Goal: Information Seeking & Learning: Learn about a topic

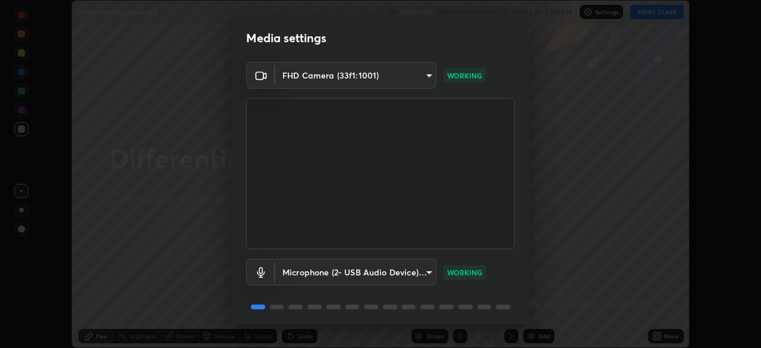
scroll to position [42, 0]
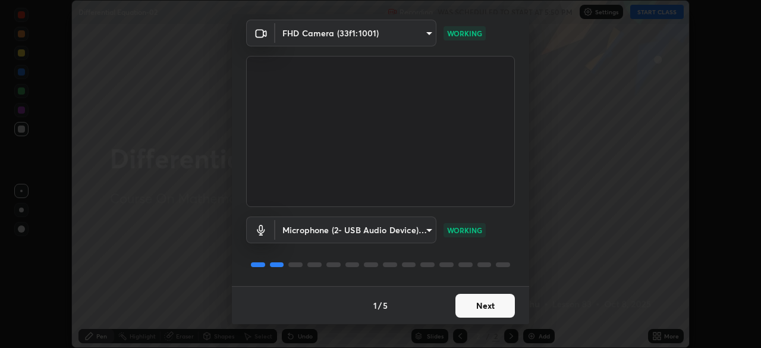
click at [500, 303] on button "Next" at bounding box center [485, 306] width 59 height 24
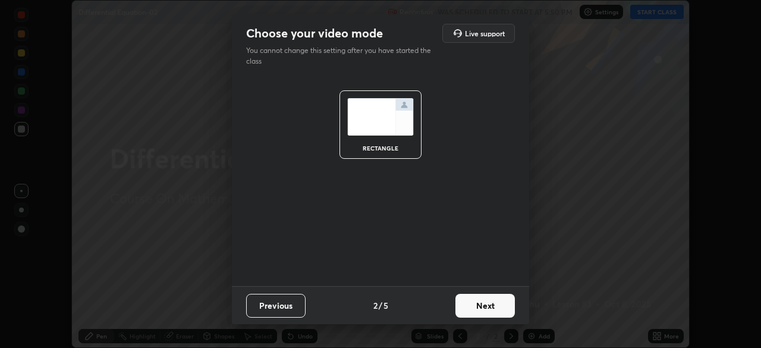
scroll to position [0, 0]
click at [504, 303] on button "Next" at bounding box center [485, 306] width 59 height 24
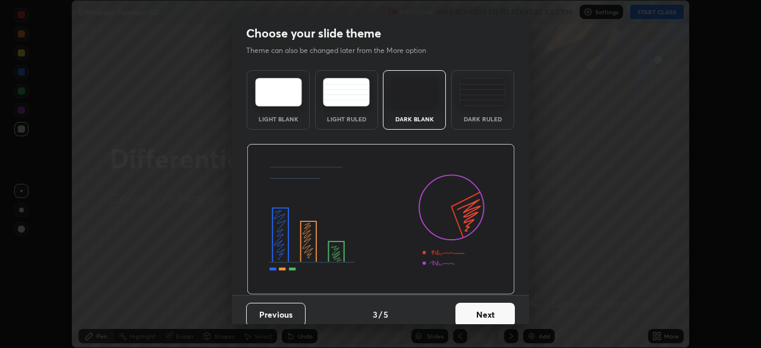
click at [501, 309] on button "Next" at bounding box center [485, 315] width 59 height 24
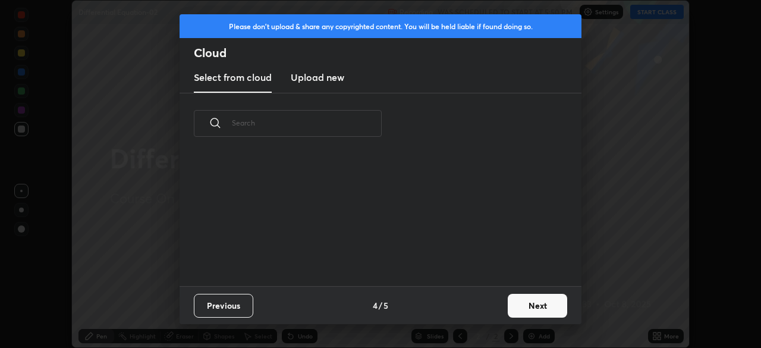
scroll to position [132, 382]
click at [549, 296] on button "Next" at bounding box center [537, 306] width 59 height 24
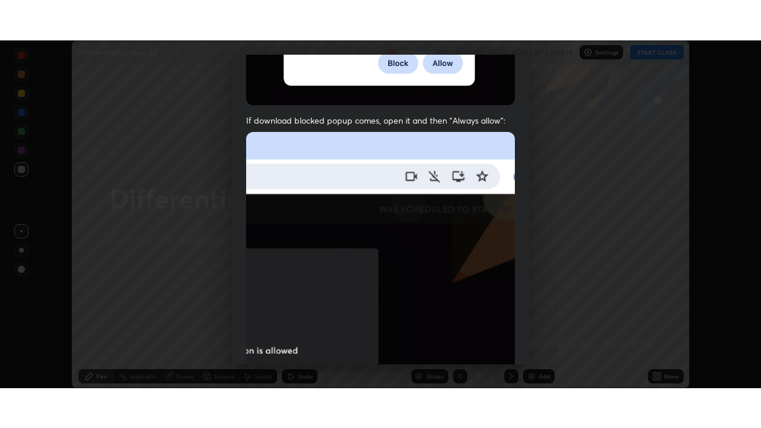
scroll to position [285, 0]
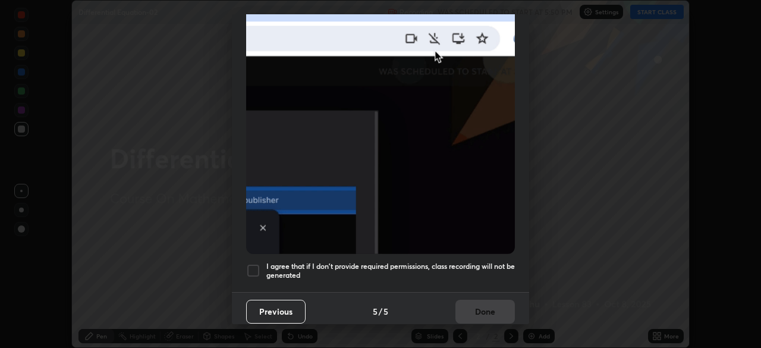
click at [484, 262] on h5 "I agree that if I don't provide required permissions, class recording will not …" at bounding box center [390, 271] width 249 height 18
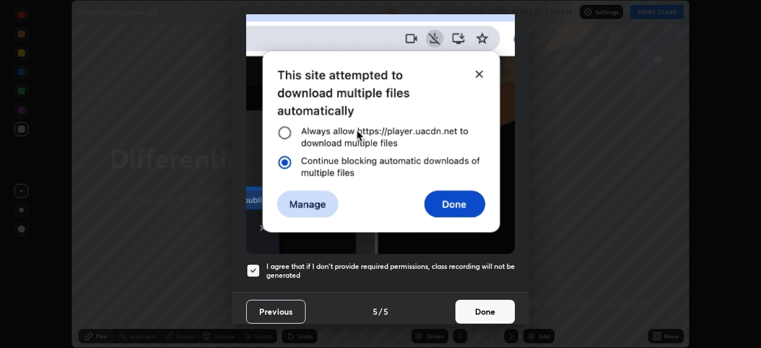
click at [499, 303] on button "Done" at bounding box center [485, 312] width 59 height 24
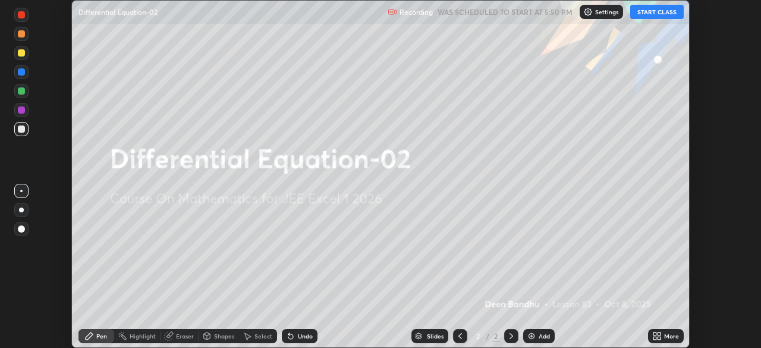
click at [659, 333] on icon at bounding box center [659, 333] width 3 height 3
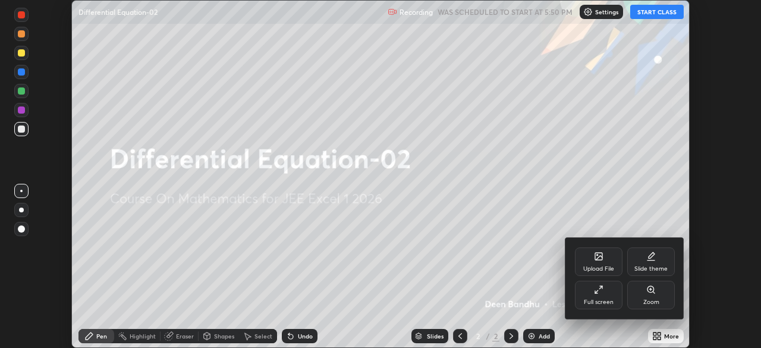
click at [592, 295] on div "Full screen" at bounding box center [599, 295] width 48 height 29
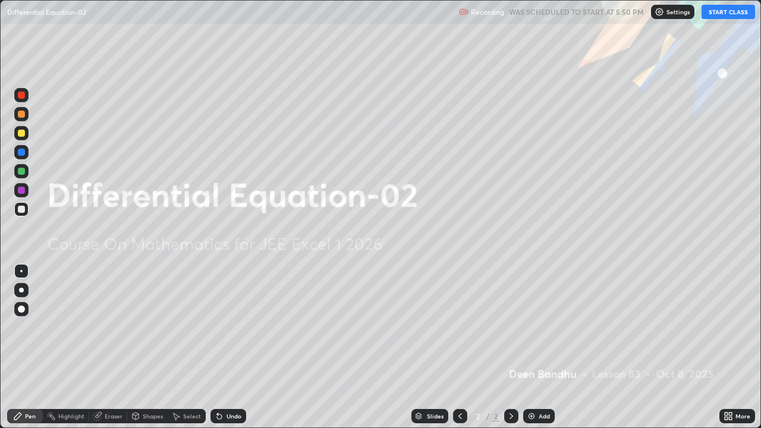
scroll to position [428, 761]
click at [725, 14] on button "START CLASS" at bounding box center [729, 12] width 54 height 14
click at [542, 347] on div "Add" at bounding box center [544, 416] width 11 height 6
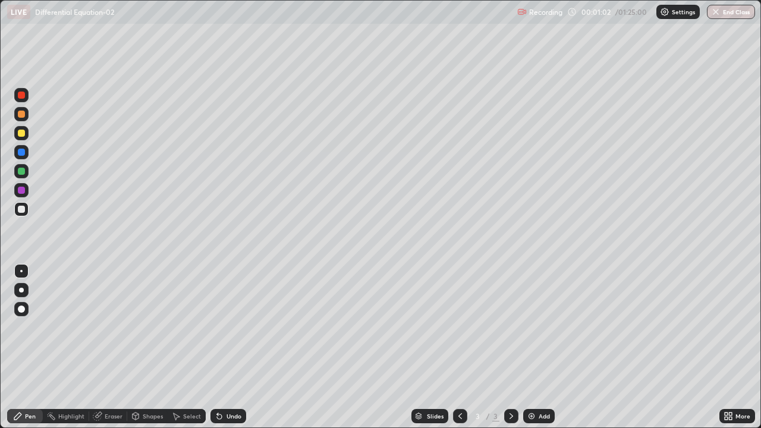
click at [23, 115] on div at bounding box center [21, 114] width 7 height 7
click at [21, 193] on div at bounding box center [21, 190] width 7 height 7
click at [22, 171] on div at bounding box center [21, 171] width 7 height 7
click at [544, 347] on div "Add" at bounding box center [544, 416] width 11 height 6
click at [22, 191] on div at bounding box center [21, 190] width 7 height 7
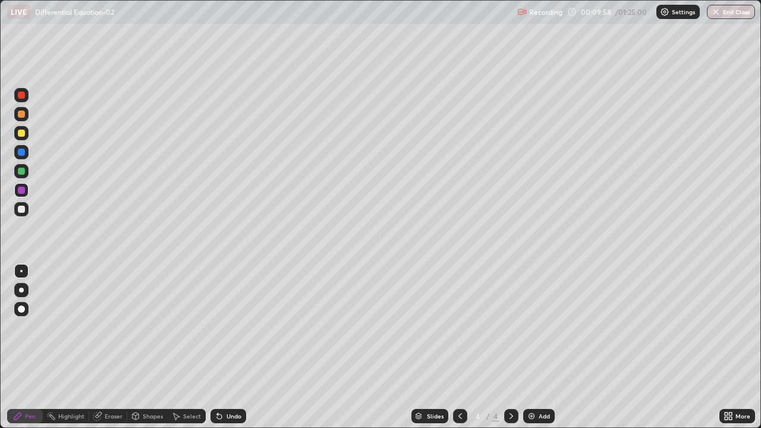
click at [459, 347] on icon at bounding box center [461, 417] width 10 height 10
click at [511, 347] on icon at bounding box center [512, 417] width 10 height 10
click at [460, 347] on icon at bounding box center [461, 417] width 10 height 10
click at [21, 150] on div at bounding box center [21, 152] width 7 height 7
click at [511, 347] on icon at bounding box center [512, 417] width 10 height 10
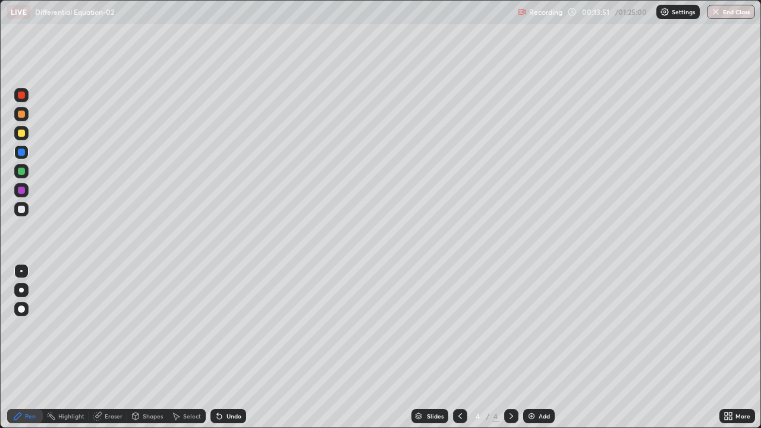
click at [22, 191] on div at bounding box center [21, 190] width 7 height 7
click at [542, 347] on div "Add" at bounding box center [544, 416] width 11 height 6
click at [23, 151] on div at bounding box center [21, 152] width 7 height 7
click at [21, 189] on div at bounding box center [21, 190] width 7 height 7
click at [539, 347] on div "Add" at bounding box center [544, 416] width 11 height 6
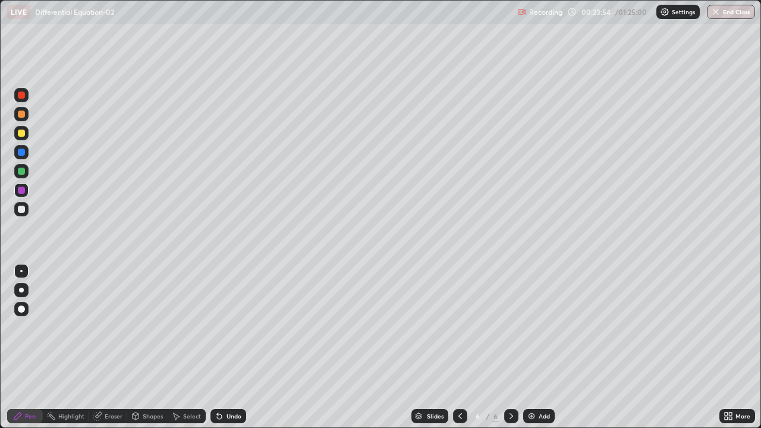
click at [20, 172] on div at bounding box center [21, 171] width 7 height 7
click at [22, 134] on div at bounding box center [21, 133] width 7 height 7
click at [20, 190] on div at bounding box center [21, 190] width 7 height 7
click at [459, 347] on icon at bounding box center [461, 417] width 10 height 10
click at [456, 347] on icon at bounding box center [461, 417] width 10 height 10
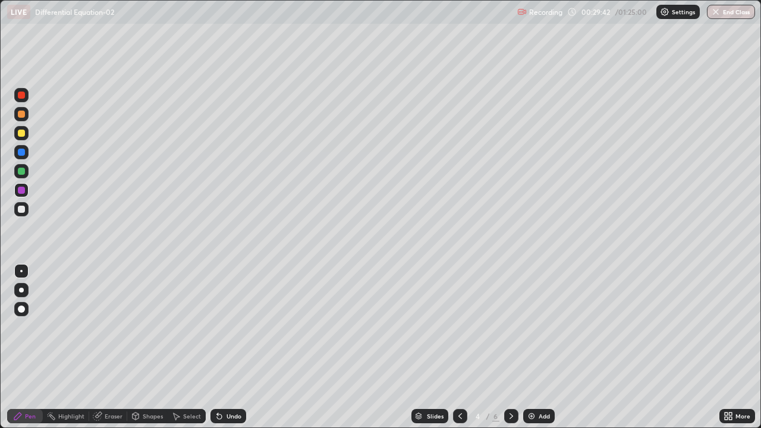
click at [458, 347] on icon at bounding box center [461, 417] width 10 height 10
click at [511, 347] on icon at bounding box center [512, 416] width 4 height 6
click at [511, 347] on icon at bounding box center [512, 417] width 10 height 10
click at [510, 347] on icon at bounding box center [512, 416] width 4 height 6
click at [733, 11] on button "End Class" at bounding box center [731, 12] width 48 height 14
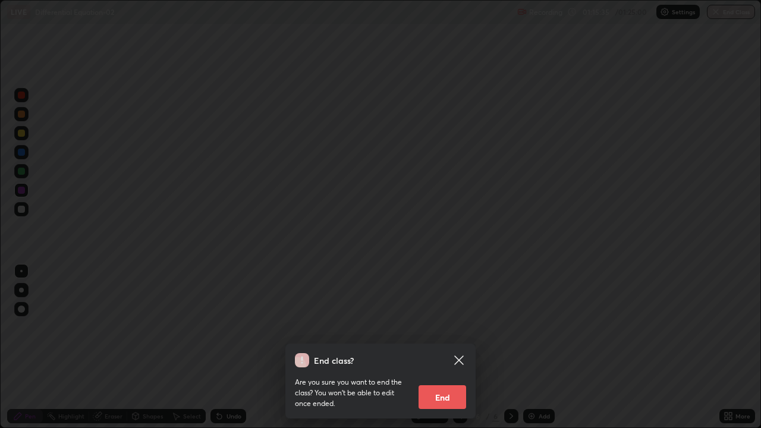
click at [462, 347] on button "End" at bounding box center [443, 397] width 48 height 24
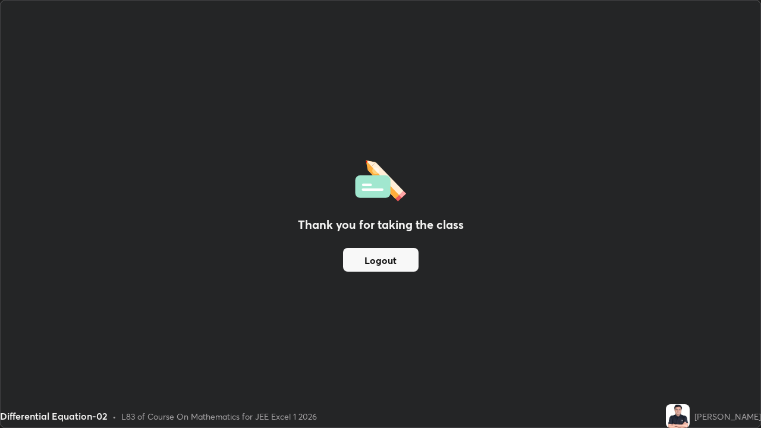
click at [410, 260] on button "Logout" at bounding box center [381, 260] width 76 height 24
